Goal: Information Seeking & Learning: Find specific fact

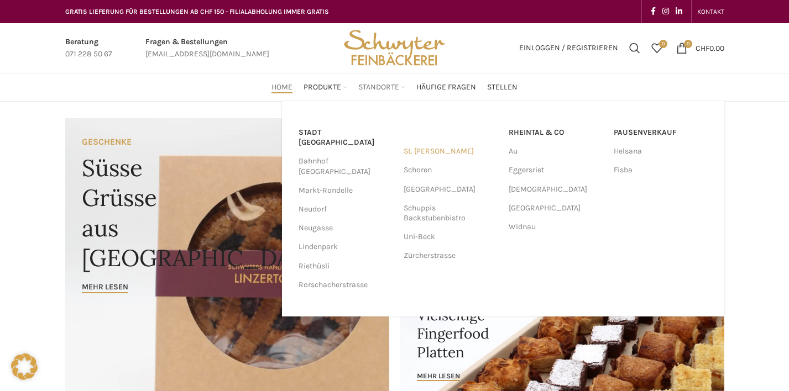
click at [423, 152] on link "St. [PERSON_NAME]" at bounding box center [451, 151] width 94 height 19
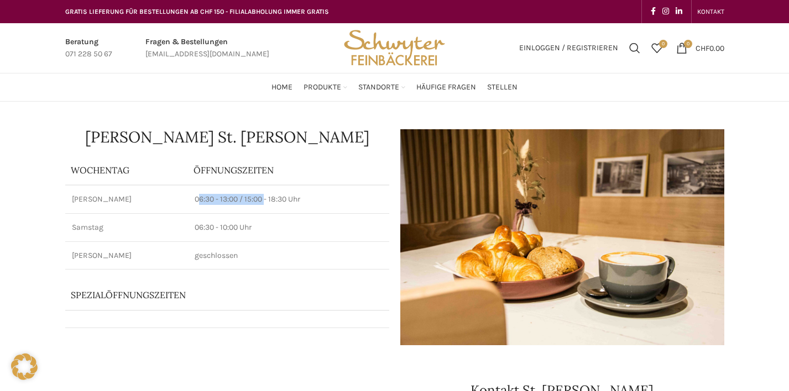
drag, startPoint x: 195, startPoint y: 200, endPoint x: 262, endPoint y: 202, distance: 67.5
click at [262, 202] on p "06:30 - 13:00 / 15:00 - 18:30 Uhr" at bounding box center [288, 199] width 187 height 11
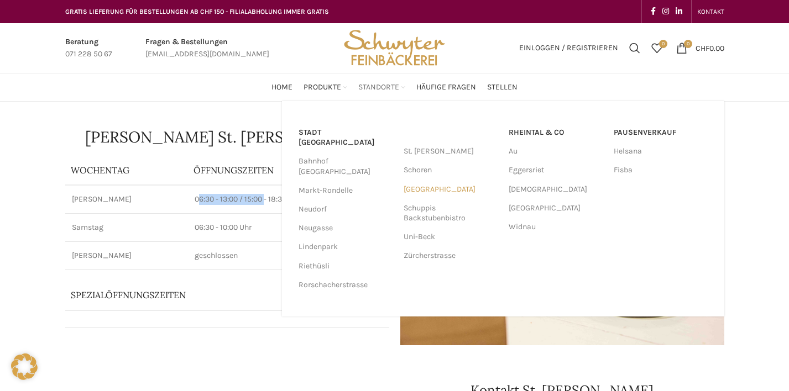
click at [428, 183] on link "[GEOGRAPHIC_DATA]" at bounding box center [451, 189] width 94 height 19
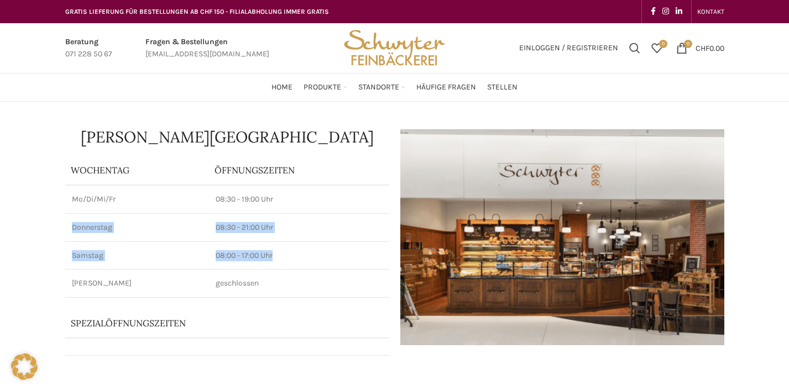
drag, startPoint x: 215, startPoint y: 205, endPoint x: 269, endPoint y: 261, distance: 78.2
click at [269, 261] on tbody "Mo/Di/Mi/Fr 08:30 - 19:00 Uhr Donnerstag 08:30 - 21:00 Uhr Samstag 08:00 - 17:0…" at bounding box center [227, 241] width 324 height 112
click at [269, 261] on td "08:00 - 17:00 Uhr" at bounding box center [299, 256] width 180 height 28
drag, startPoint x: 269, startPoint y: 261, endPoint x: 191, endPoint y: 207, distance: 95.7
click at [191, 207] on tbody "Mo/Di/Mi/Fr 08:30 - 19:00 Uhr Donnerstag 08:30 - 21:00 Uhr Samstag 08:00 - 17:0…" at bounding box center [227, 241] width 324 height 112
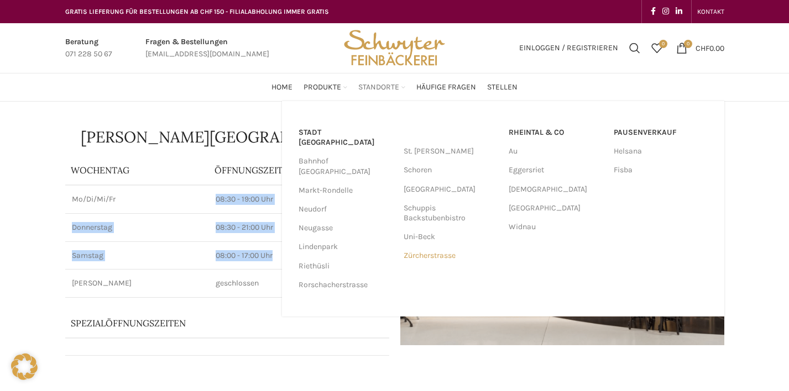
click at [440, 256] on link "Zürcherstrasse" at bounding box center [451, 256] width 94 height 19
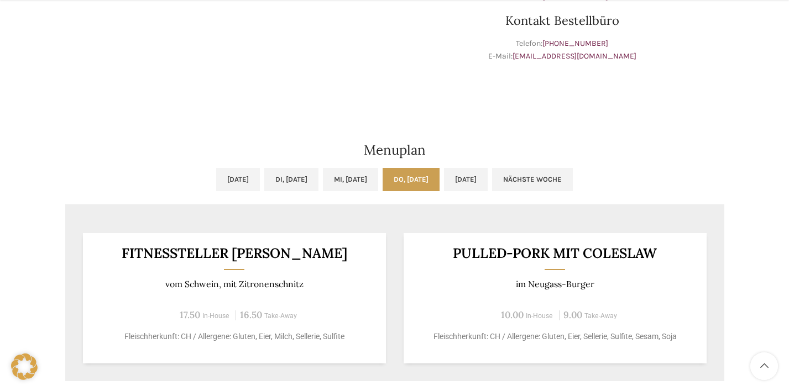
scroll to position [435, 0]
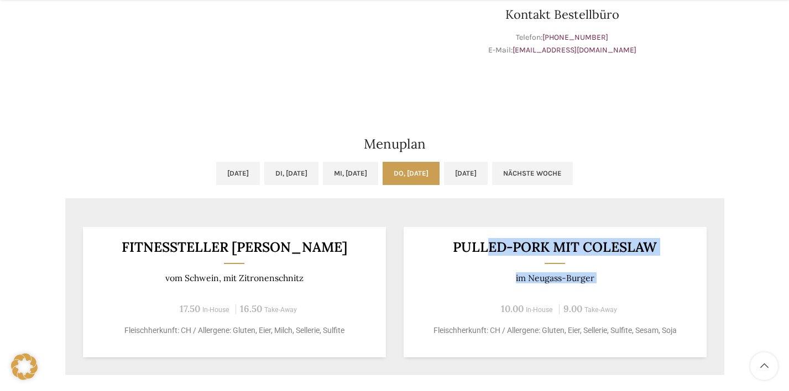
drag, startPoint x: 483, startPoint y: 242, endPoint x: 594, endPoint y: 287, distance: 119.3
click at [594, 286] on div "Pulled-Pork mit Coleslaw im Neugass-Burger 10.00 In-House 9.00 Take-Away Fleisc…" at bounding box center [555, 292] width 303 height 130
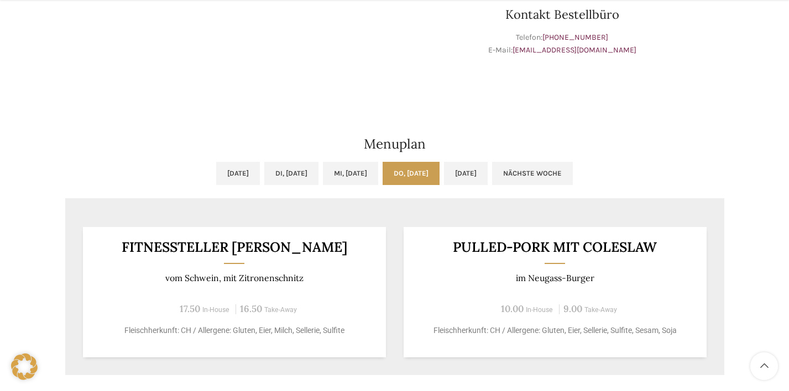
click at [594, 287] on div "Pulled-Pork mit Coleslaw im Neugass-Burger 10.00 In-House 9.00 Take-Away Fleisc…" at bounding box center [555, 292] width 303 height 130
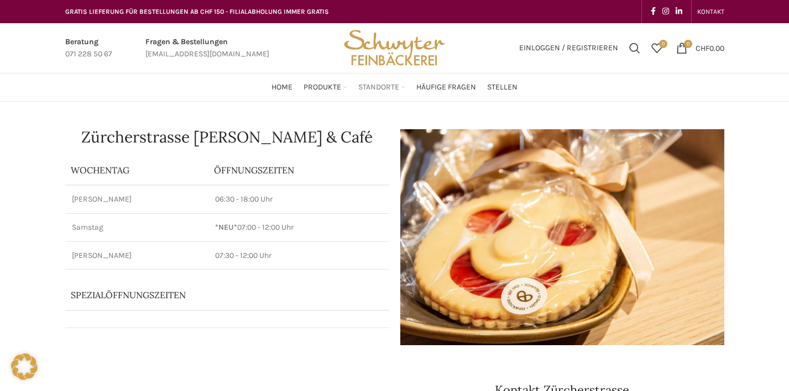
scroll to position [0, 0]
